Goal: Task Accomplishment & Management: Manage account settings

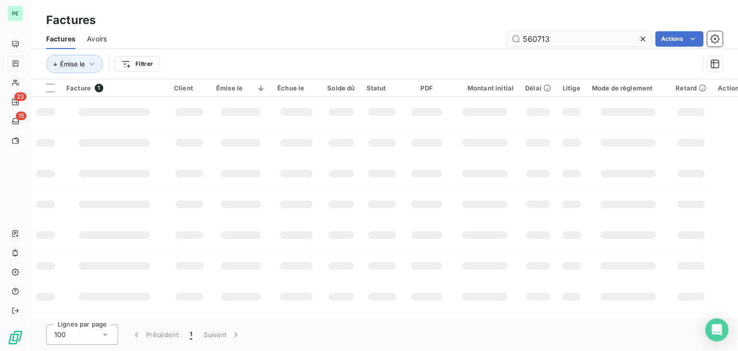
drag, startPoint x: 560, startPoint y: 42, endPoint x: 528, endPoint y: 38, distance: 31.4
click at [528, 38] on input "560713" at bounding box center [580, 38] width 144 height 15
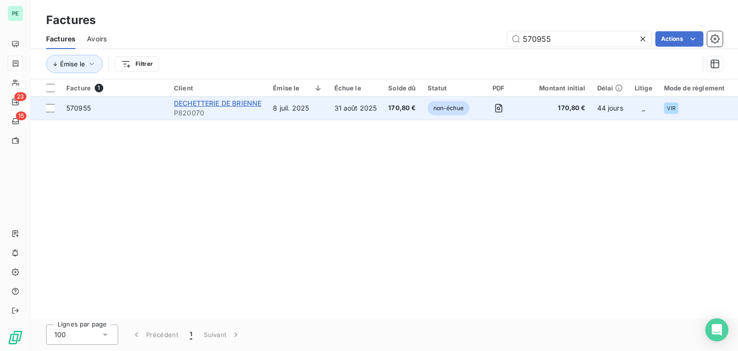
type input "570955"
click at [223, 103] on span "DECHETTERIE DE BRIENNE" at bounding box center [217, 103] width 87 height 8
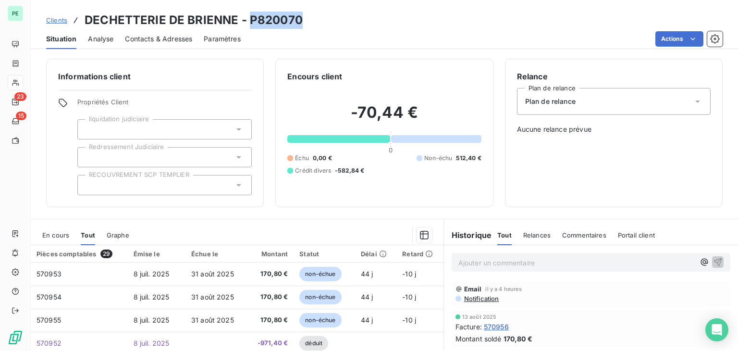
drag, startPoint x: 306, startPoint y: 21, endPoint x: 249, endPoint y: 25, distance: 56.9
click at [249, 25] on div "Clients DECHETTERIE DE BRIENNE - P820070" at bounding box center [385, 20] width 708 height 17
copy h3 "P820070"
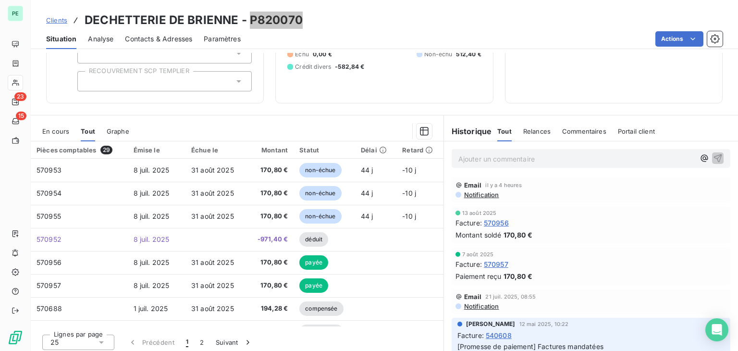
scroll to position [108, 0]
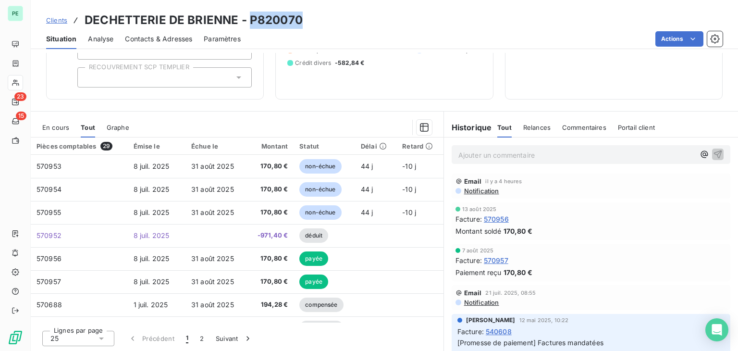
click at [52, 131] on div "En cours" at bounding box center [55, 127] width 27 height 20
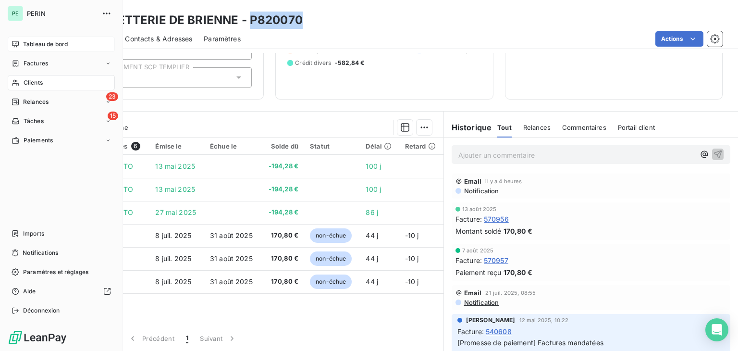
click at [23, 44] on span "Tableau de bord" at bounding box center [45, 44] width 45 height 9
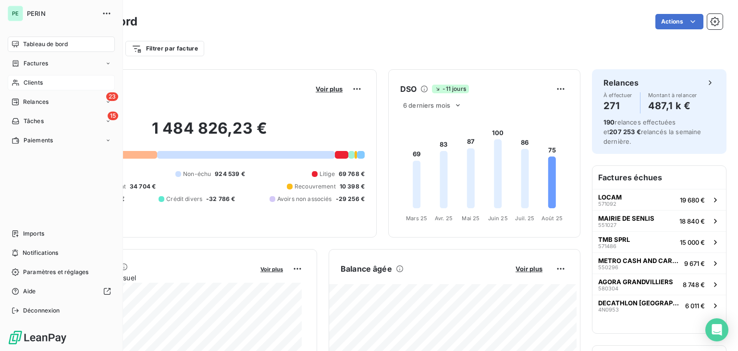
click at [21, 79] on div "Clients" at bounding box center [61, 82] width 107 height 15
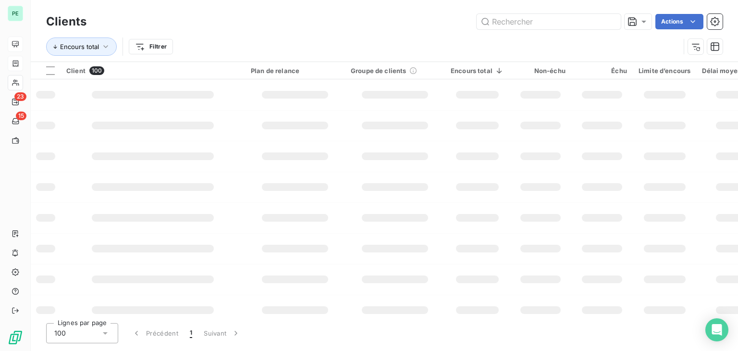
click at [20, 66] on div at bounding box center [16, 64] width 8 height 8
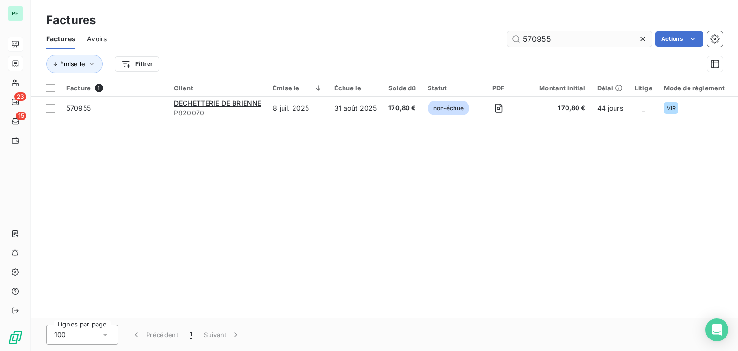
drag, startPoint x: 532, startPoint y: 42, endPoint x: 599, endPoint y: 42, distance: 66.8
click at [594, 42] on input "570955" at bounding box center [580, 38] width 144 height 15
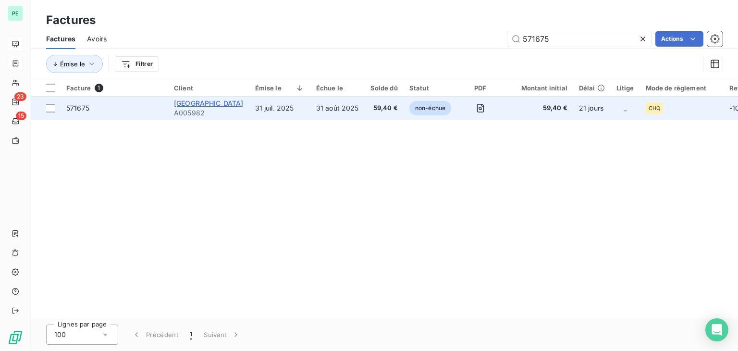
type input "571675"
click at [216, 103] on span "CAFE DU CENTRE" at bounding box center [209, 103] width 70 height 8
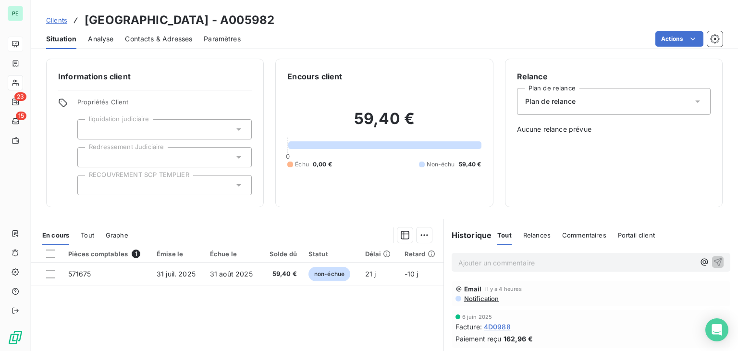
click at [155, 38] on span "Contacts & Adresses" at bounding box center [158, 39] width 67 height 10
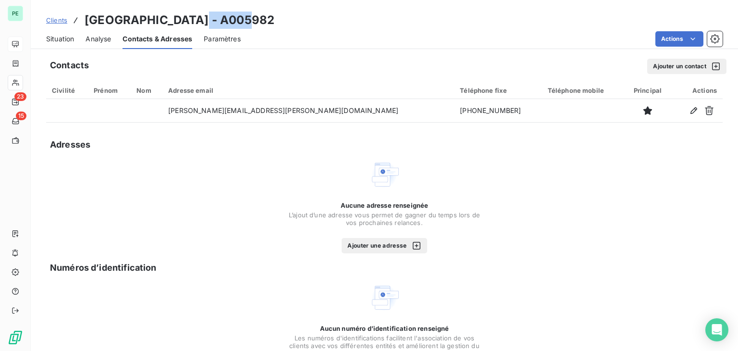
drag, startPoint x: 196, startPoint y: 20, endPoint x: 258, endPoint y: 20, distance: 62.0
click at [258, 20] on div "Clients CAFE DU CENTRE - A005982" at bounding box center [385, 20] width 708 height 17
copy h3 "A005982"
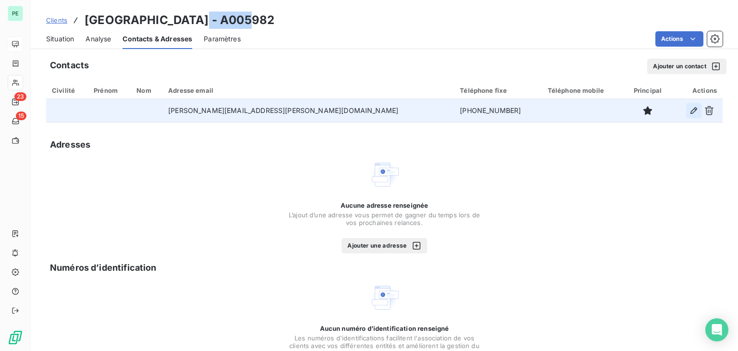
click at [687, 108] on button "button" at bounding box center [694, 110] width 15 height 15
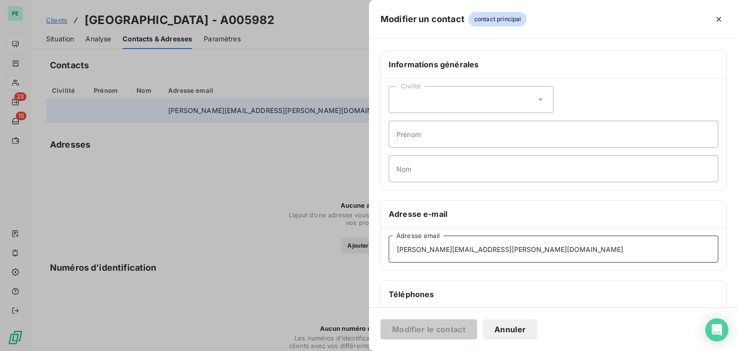
drag, startPoint x: 494, startPoint y: 250, endPoint x: 365, endPoint y: 254, distance: 129.4
click at [365, 350] on div "Modifier un contact contact principal Informations générales Civilité Prénom No…" at bounding box center [369, 351] width 738 height 0
paste input "hoeppe-lucile@orange.fr"
type input "hoeppe-lucile@orange.fr"
click at [467, 100] on div "Civilité" at bounding box center [471, 99] width 165 height 27
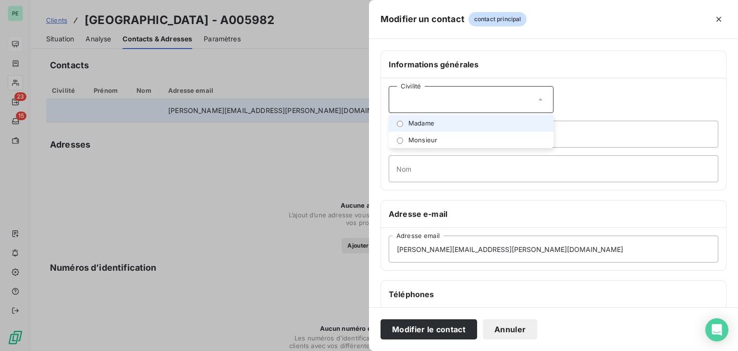
click at [453, 121] on li "Madame" at bounding box center [471, 123] width 165 height 17
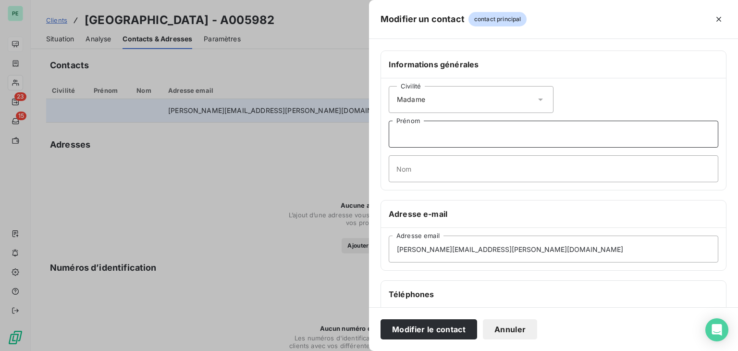
click at [439, 129] on input "Prénom" at bounding box center [554, 134] width 330 height 27
type input "Lucile"
click at [437, 166] on input "Nom" at bounding box center [554, 168] width 330 height 27
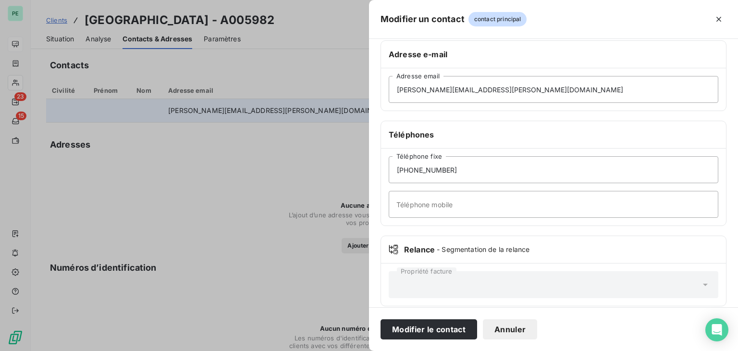
scroll to position [169, 0]
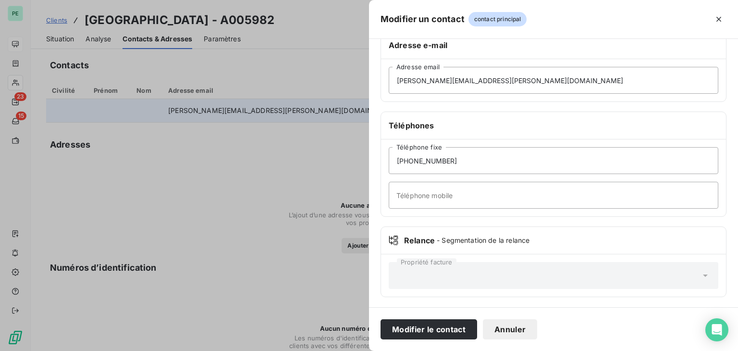
type input "HOEPPE"
click at [449, 183] on input "Téléphone mobile" at bounding box center [554, 195] width 330 height 27
type input "06.29.68.75.68"
click at [381, 319] on button "Modifier le contact" at bounding box center [429, 329] width 97 height 20
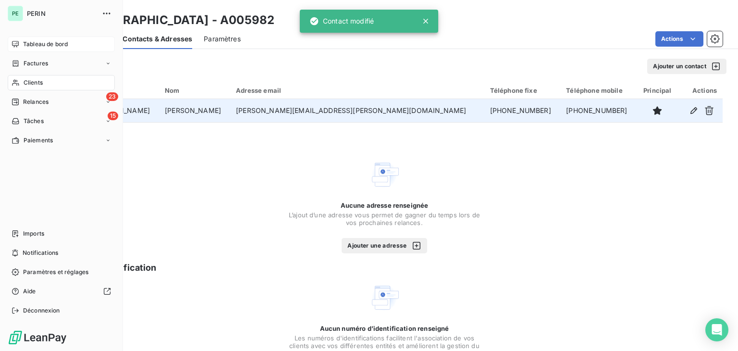
click at [16, 47] on icon at bounding box center [15, 44] width 7 height 6
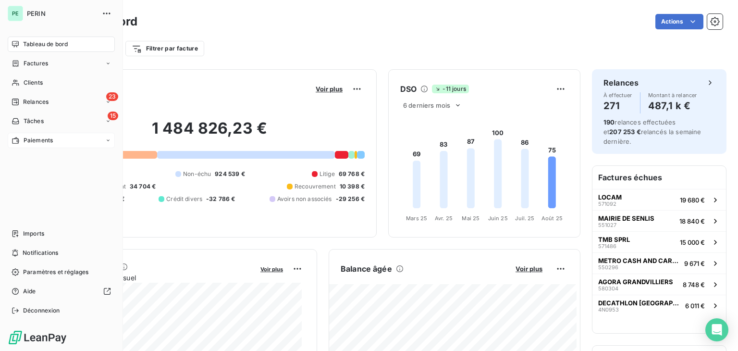
click at [21, 143] on div "Paiements" at bounding box center [32, 140] width 41 height 9
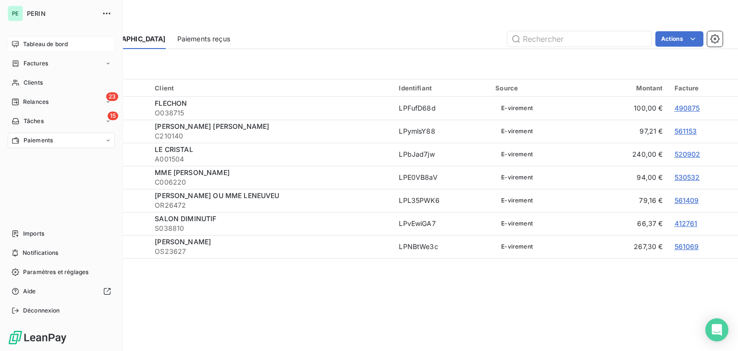
click at [44, 46] on span "Tableau de bord" at bounding box center [45, 44] width 45 height 9
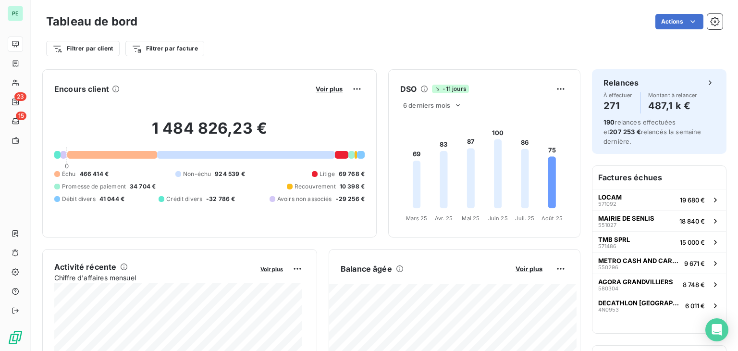
click at [554, 30] on div "Tableau de bord Actions" at bounding box center [384, 22] width 677 height 20
click at [134, 109] on div "1 484 826,23 € 0 Échu 466 414 € Non-échu 924 539 € Litige 69 768 € Promesse de …" at bounding box center [209, 161] width 311 height 129
